Goal: Information Seeking & Learning: Find specific fact

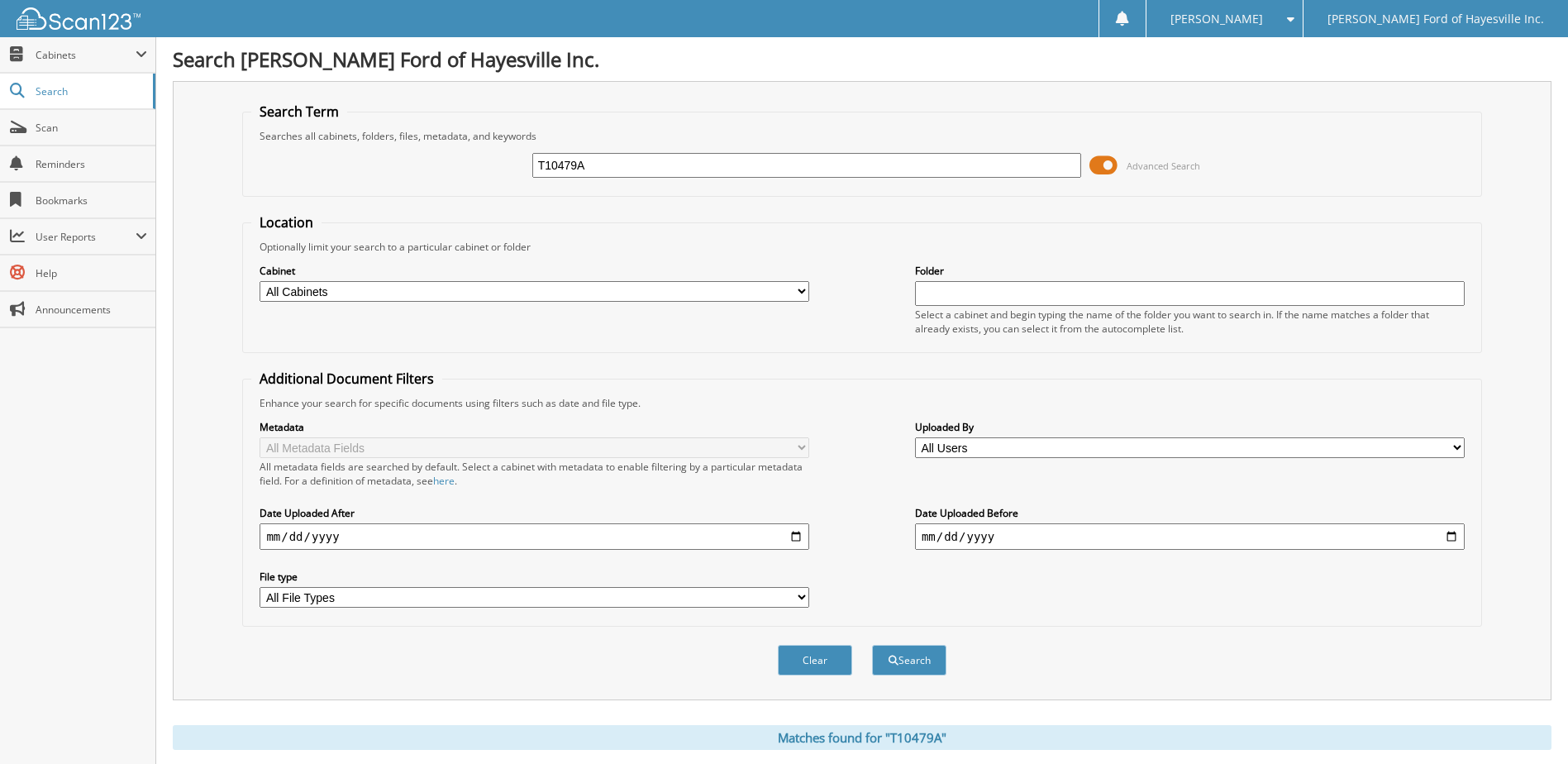
drag, startPoint x: 608, startPoint y: 163, endPoint x: 375, endPoint y: 187, distance: 234.2
click at [392, 182] on div "T10479A Advanced Search" at bounding box center [861, 165] width 1220 height 45
type input "t9298"
click at [872, 645] on button "Search" at bounding box center [909, 659] width 74 height 30
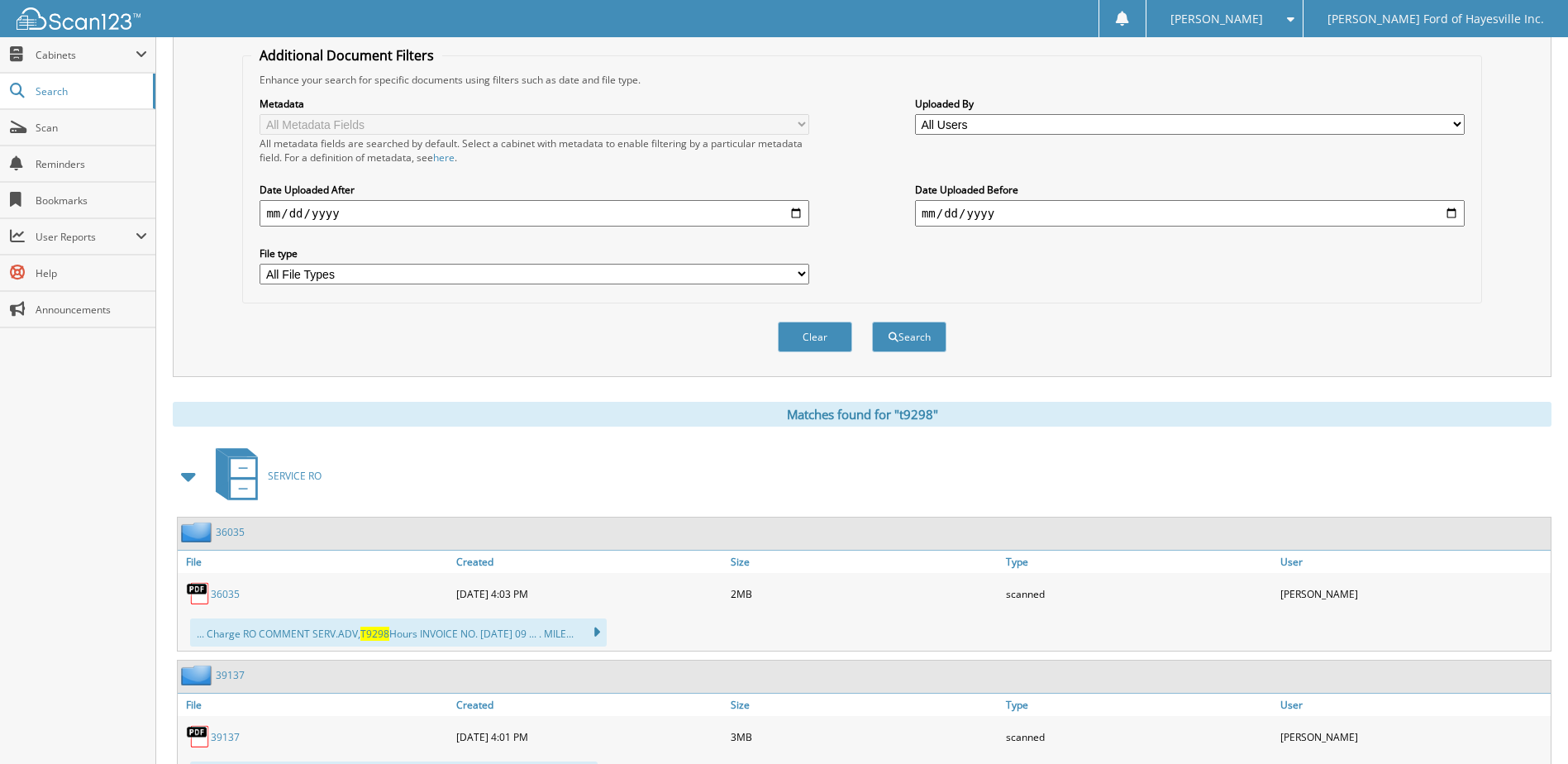
scroll to position [83, 0]
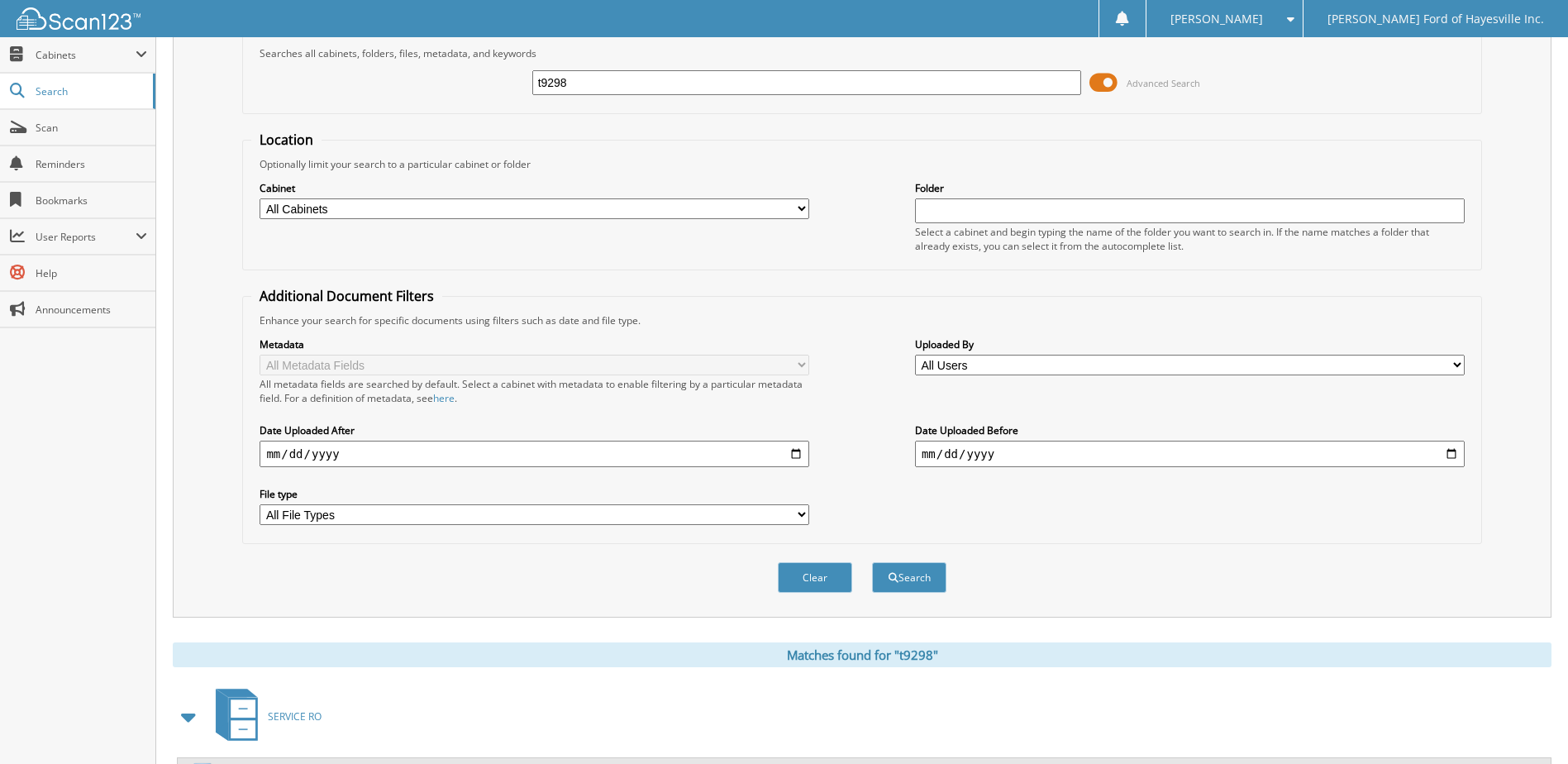
click at [543, 82] on input "t9298" at bounding box center [806, 83] width 549 height 25
type input "T9298"
click at [591, 83] on input "T9298" at bounding box center [806, 83] width 549 height 25
click at [872, 562] on button "Search" at bounding box center [909, 577] width 74 height 30
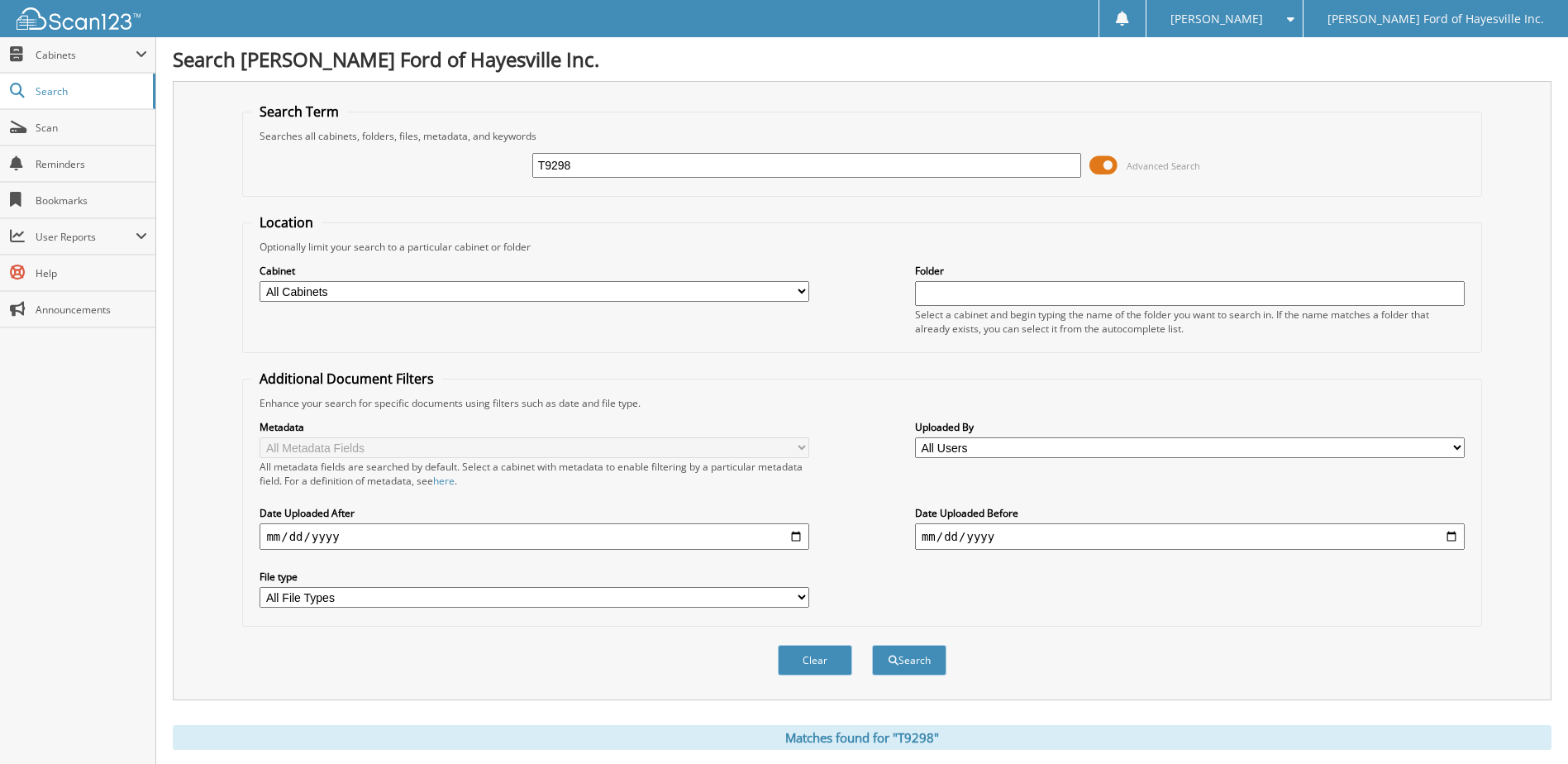
drag, startPoint x: 589, startPoint y: 157, endPoint x: 539, endPoint y: 163, distance: 50.4
click at [539, 163] on input "T9298" at bounding box center [806, 165] width 549 height 25
type input "u3853"
click at [872, 645] on button "Search" at bounding box center [909, 659] width 74 height 30
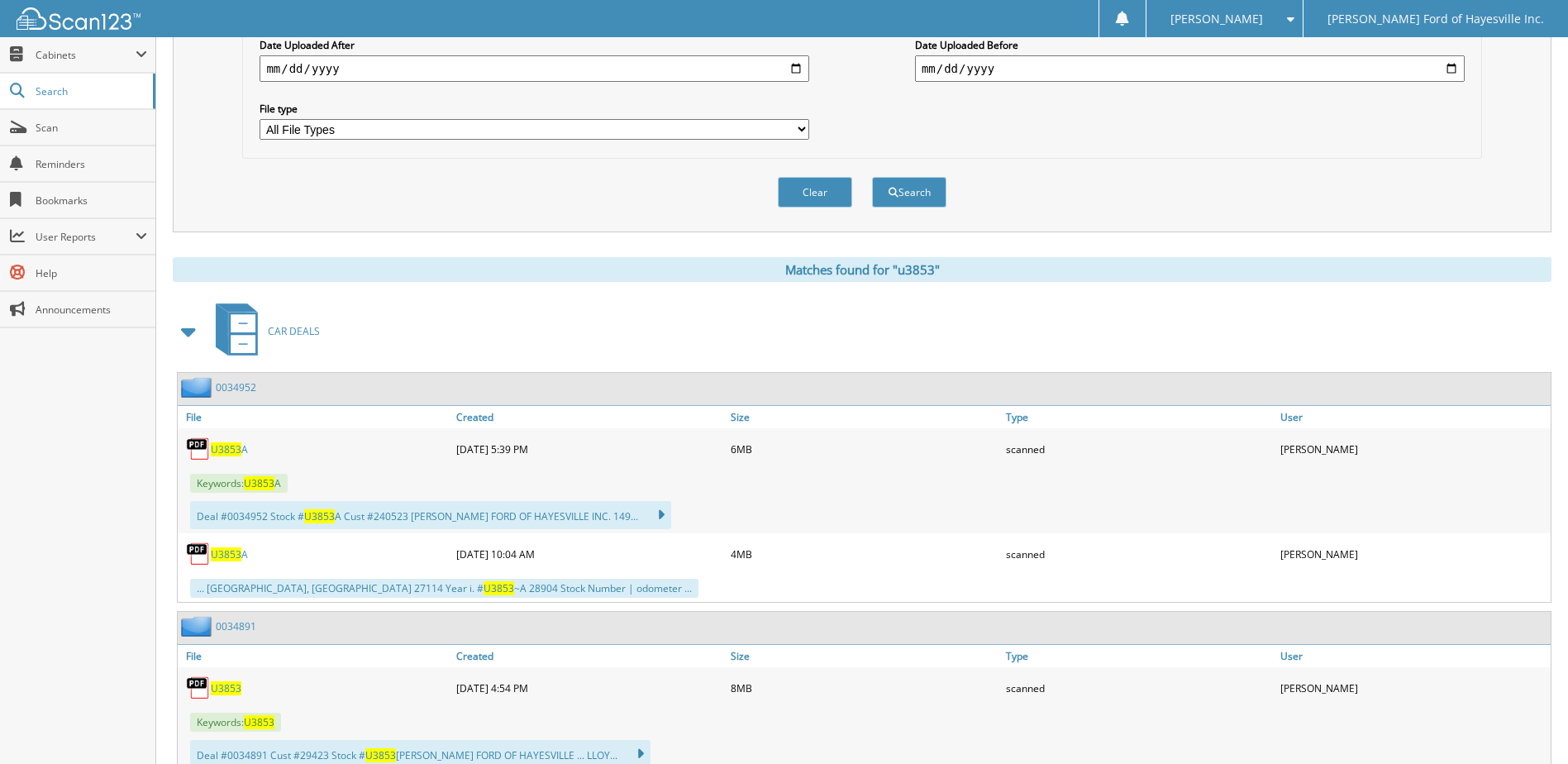
scroll to position [661, 0]
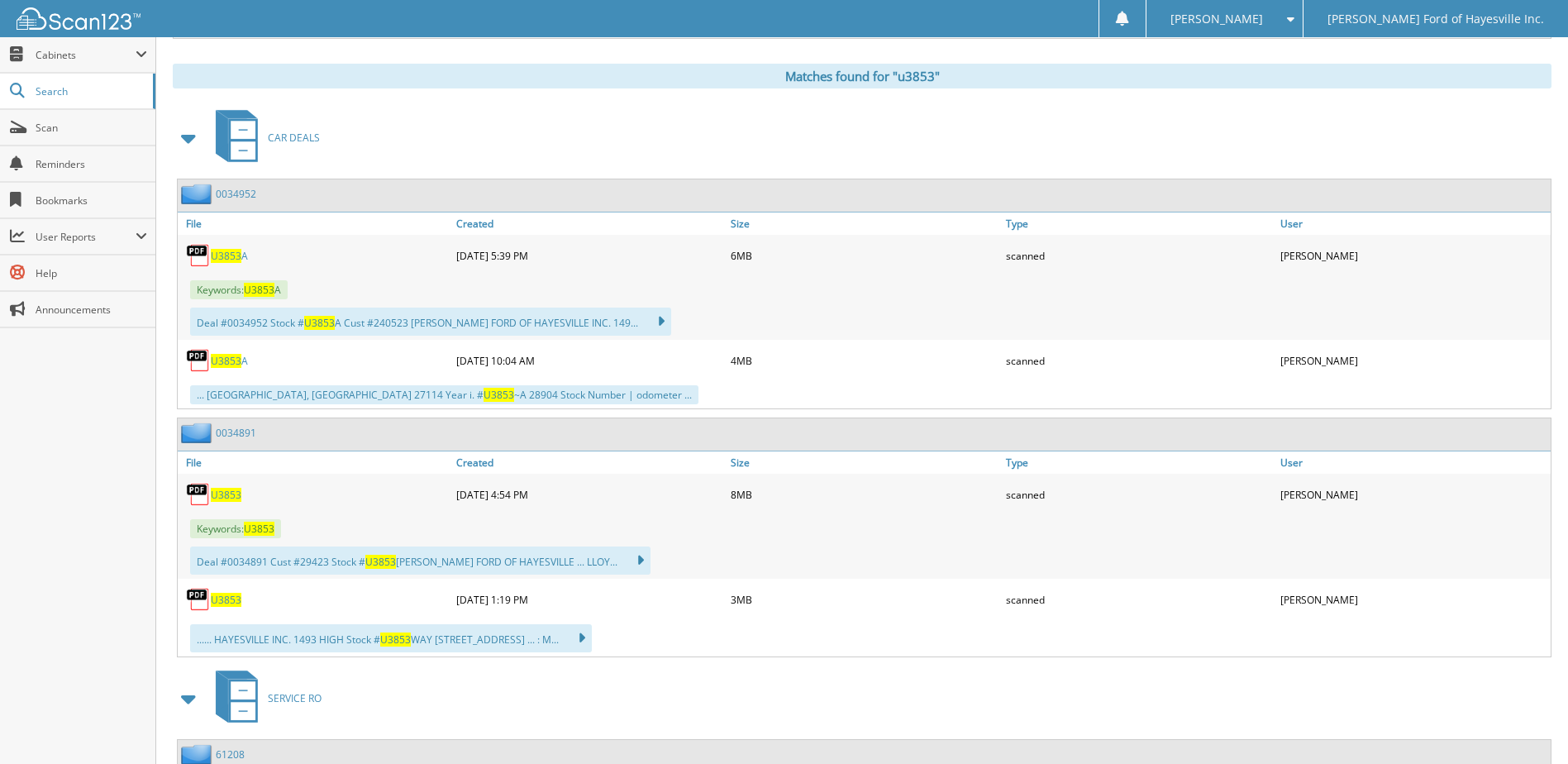
click at [219, 493] on span "U3853" at bounding box center [226, 494] width 30 height 14
